Goal: Download file/media

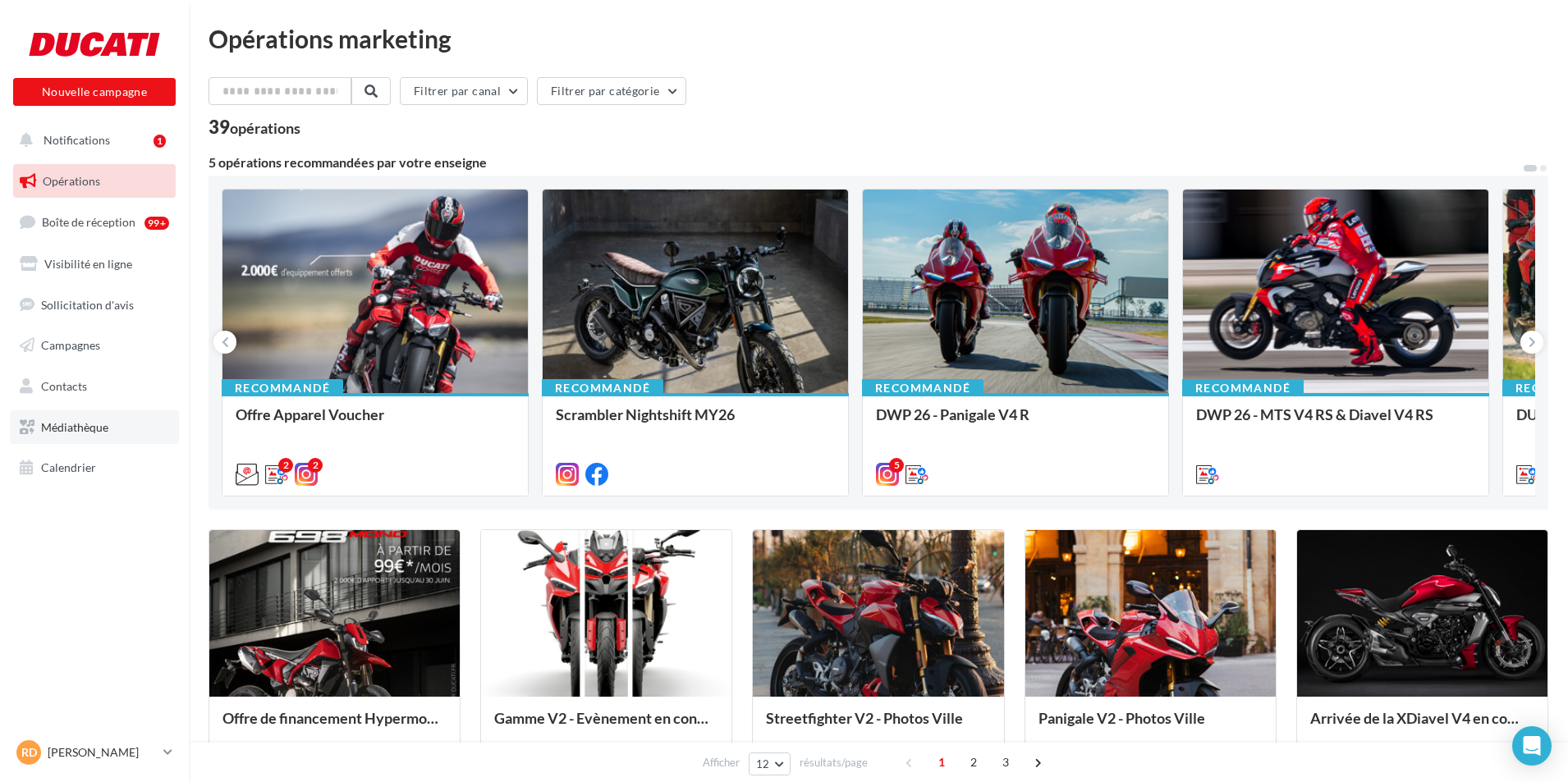
click at [125, 436] on link "Médiathèque" at bounding box center [95, 427] width 169 height 34
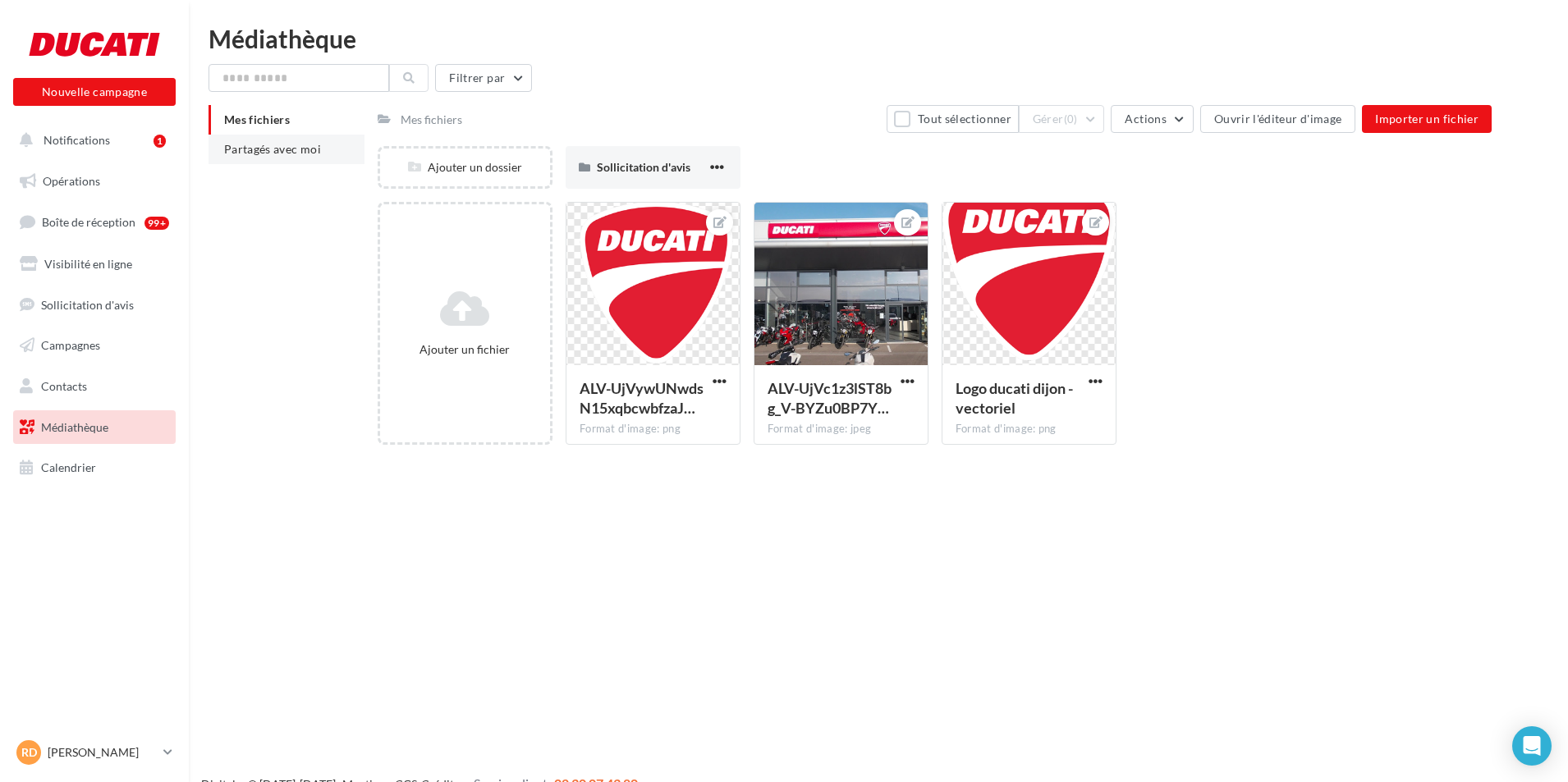
click at [287, 144] on span "Partagés avec moi" at bounding box center [273, 148] width 97 height 14
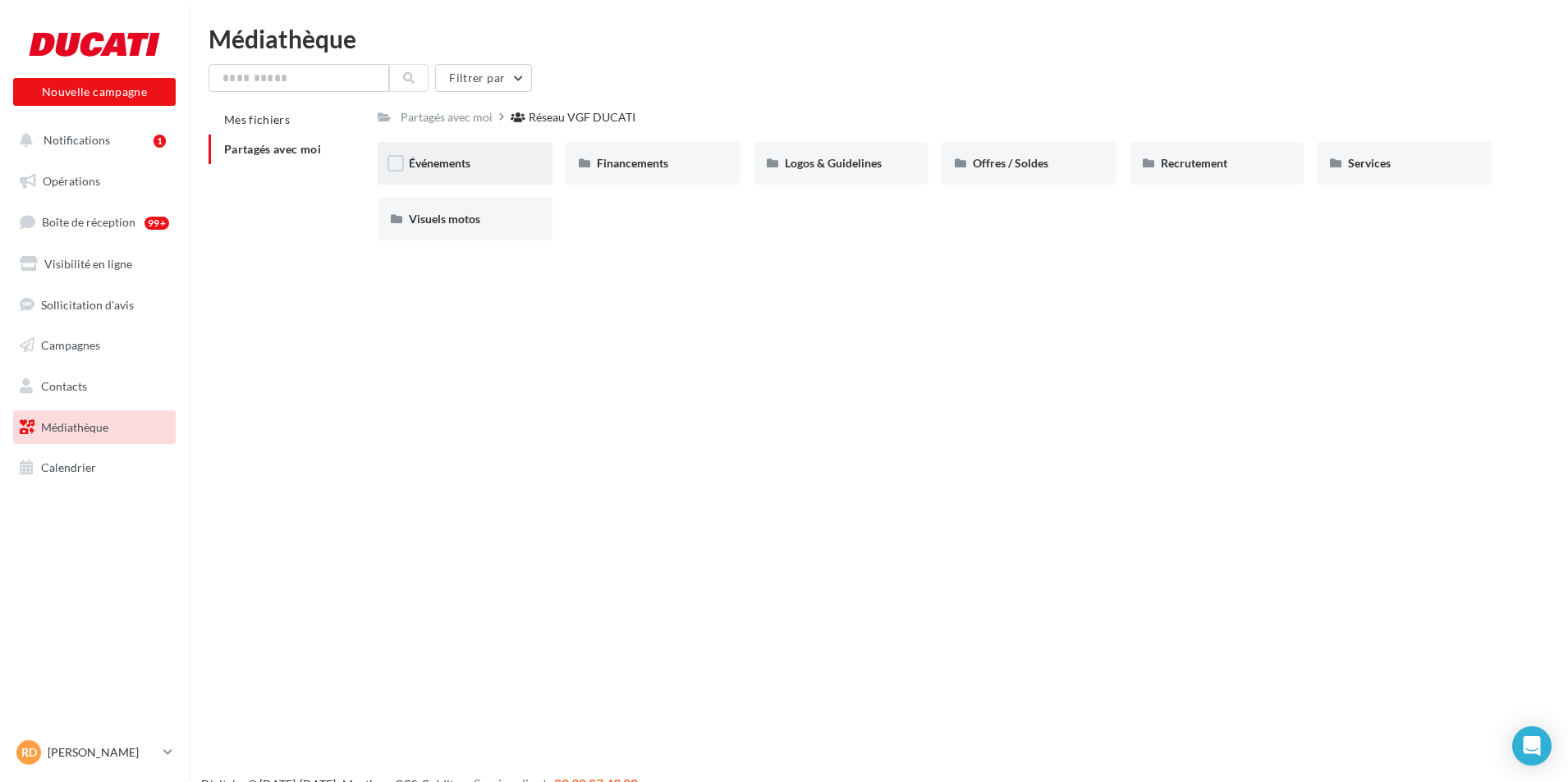
click at [479, 165] on div "Événements" at bounding box center [465, 163] width 113 height 16
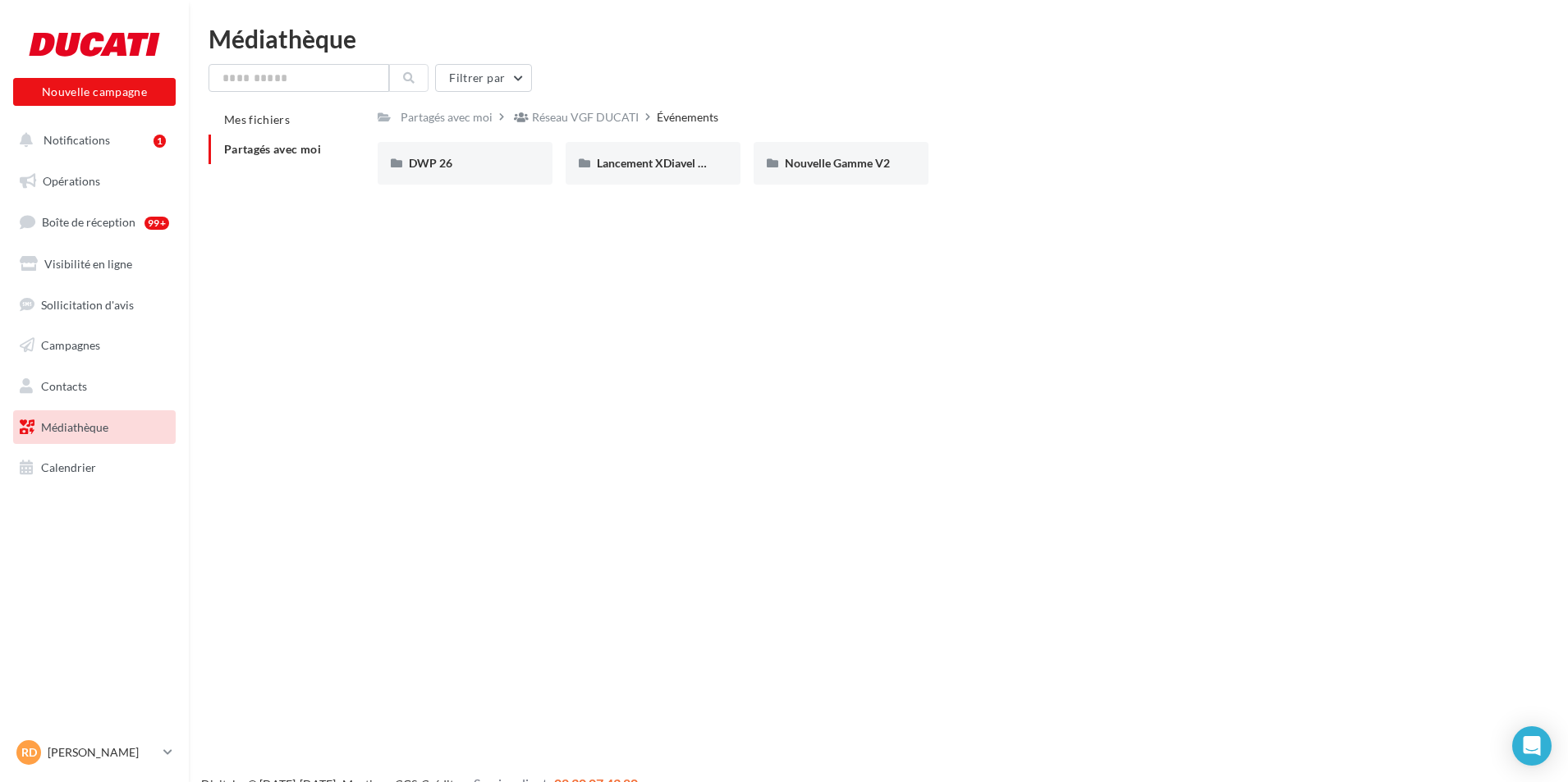
click at [479, 165] on div "DWP 26" at bounding box center [465, 163] width 113 height 16
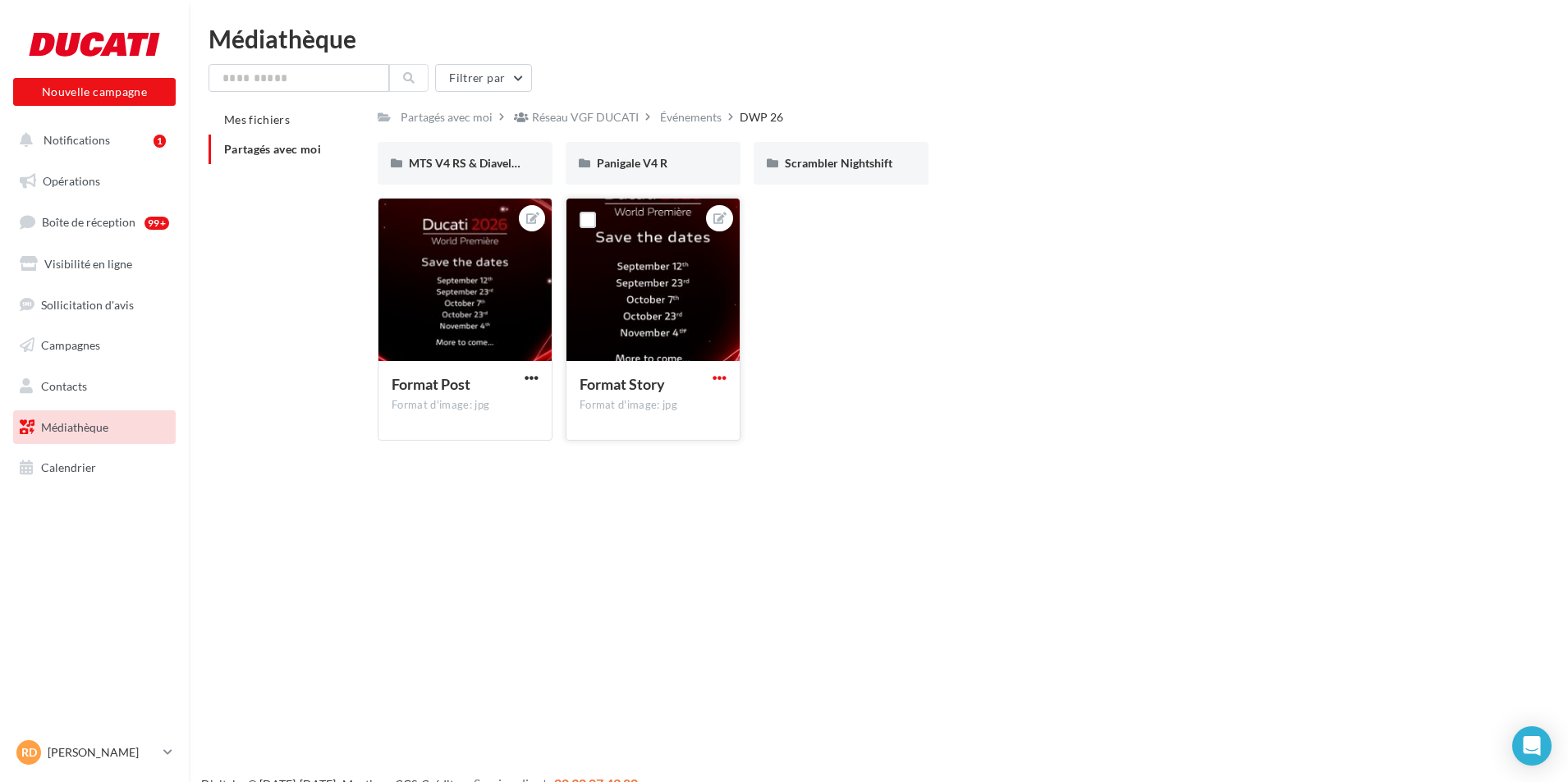
click at [718, 381] on span "button" at bounding box center [719, 378] width 14 height 14
click at [665, 448] on button "Télécharger" at bounding box center [642, 453] width 173 height 43
click at [456, 341] on div at bounding box center [465, 281] width 173 height 164
click at [494, 297] on div at bounding box center [465, 281] width 173 height 164
click at [530, 374] on span "button" at bounding box center [531, 378] width 14 height 14
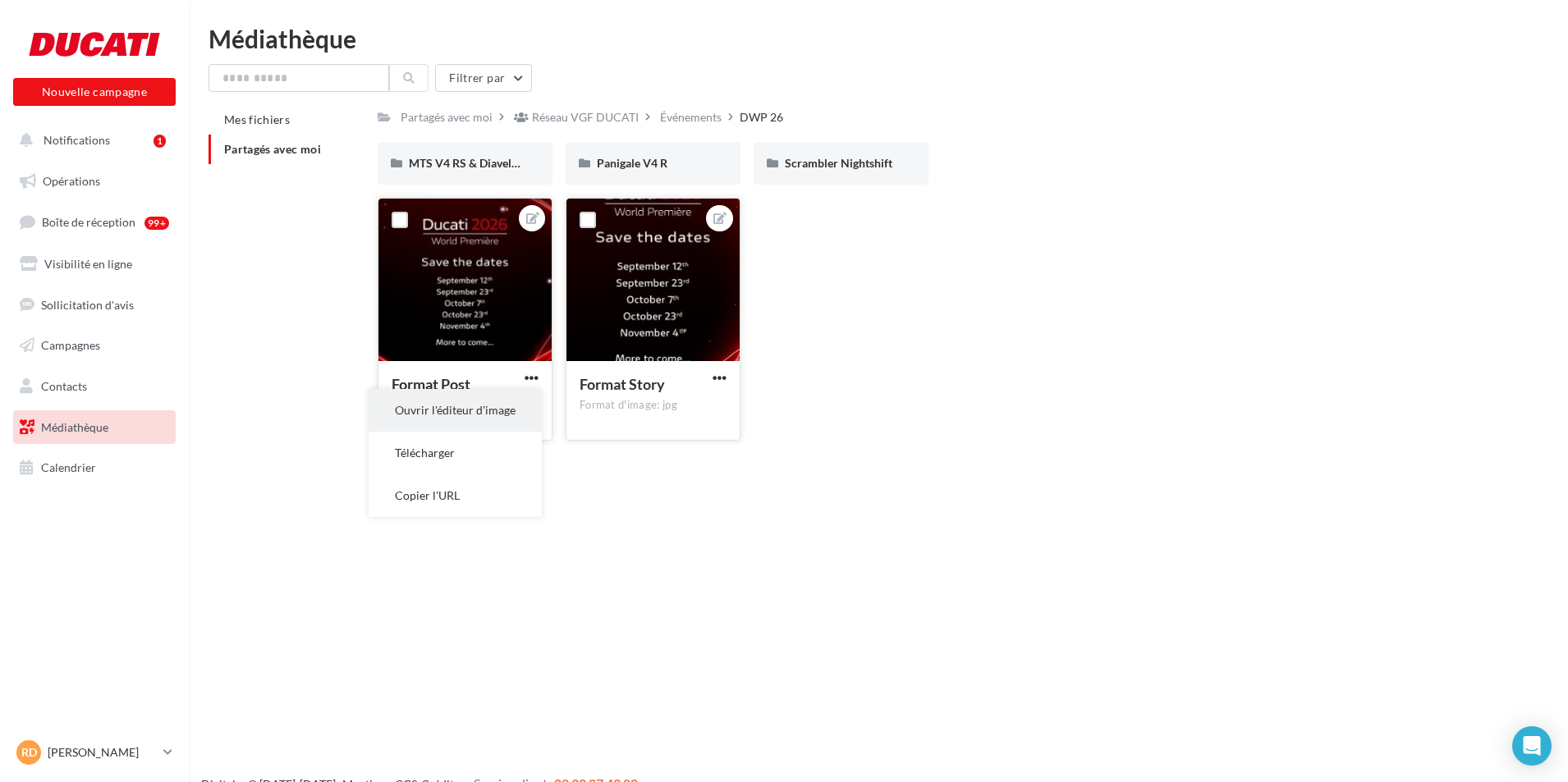
click at [527, 403] on button "Ouvrir l'éditeur d'image" at bounding box center [455, 410] width 173 height 43
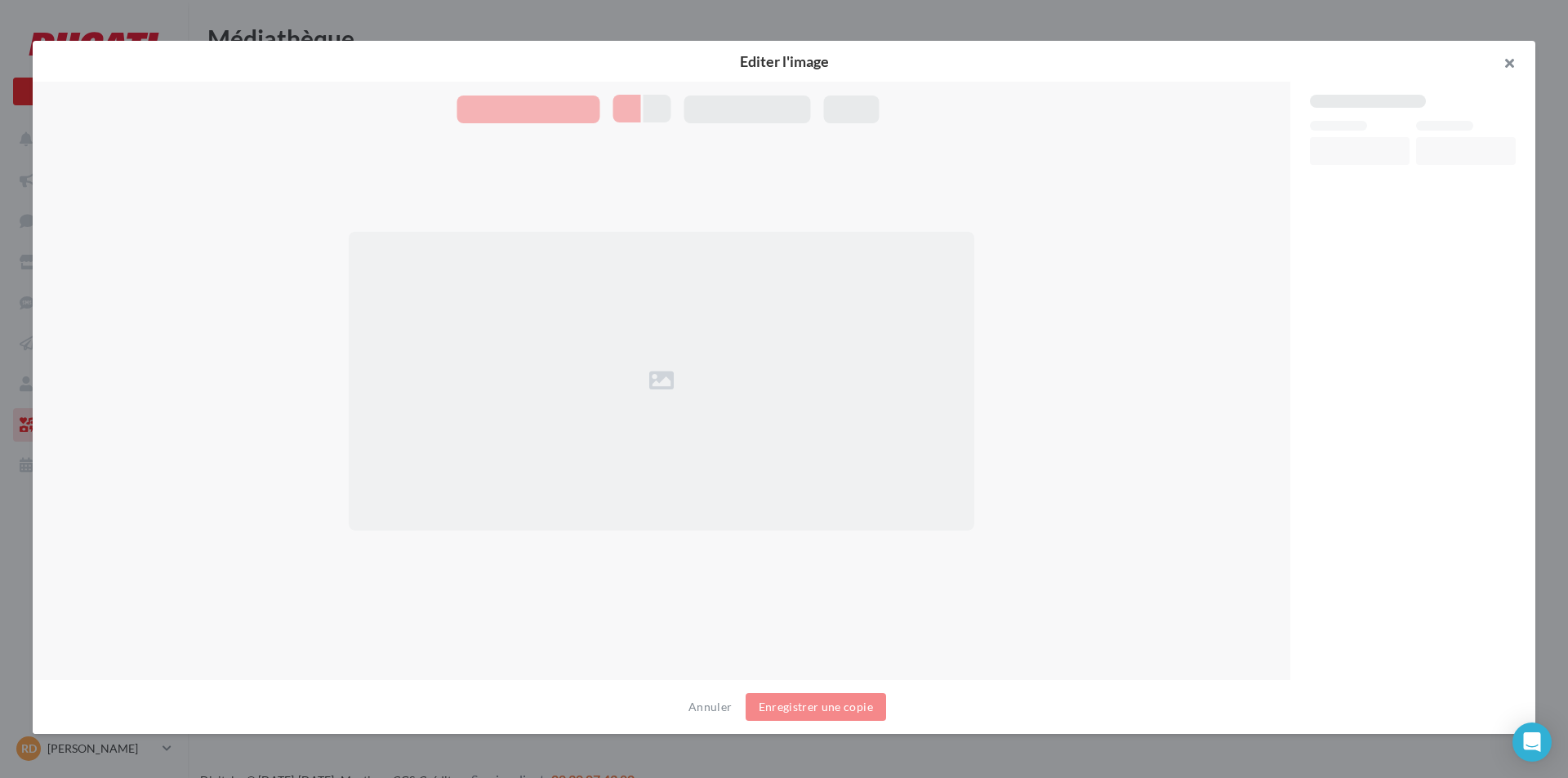
click at [1503, 65] on button "button" at bounding box center [1503, 65] width 65 height 49
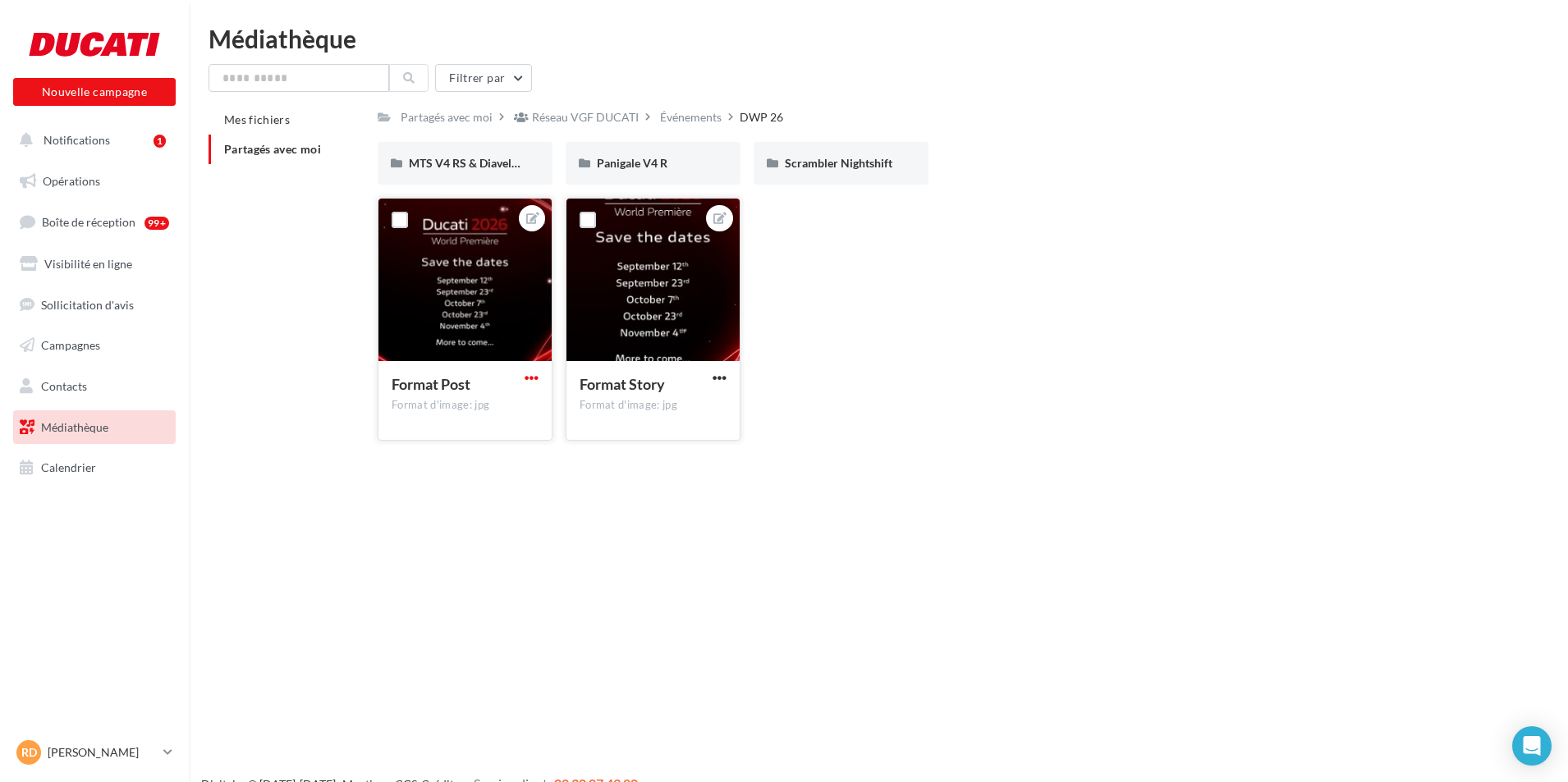
click at [531, 377] on span "button" at bounding box center [531, 378] width 14 height 14
click at [526, 432] on button "Télécharger" at bounding box center [455, 453] width 173 height 43
